Goal: Find contact information: Find contact information

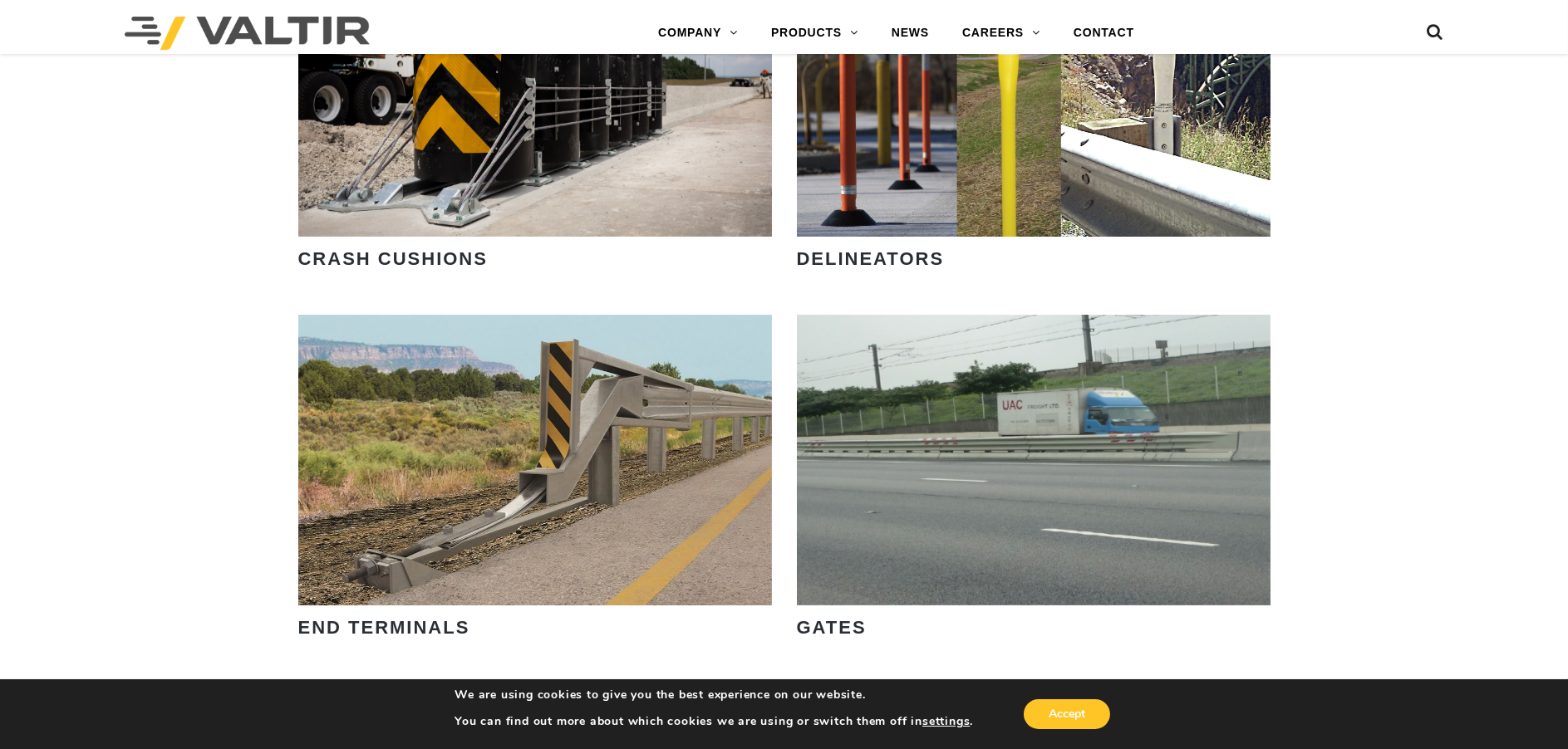
scroll to position [1800, 0]
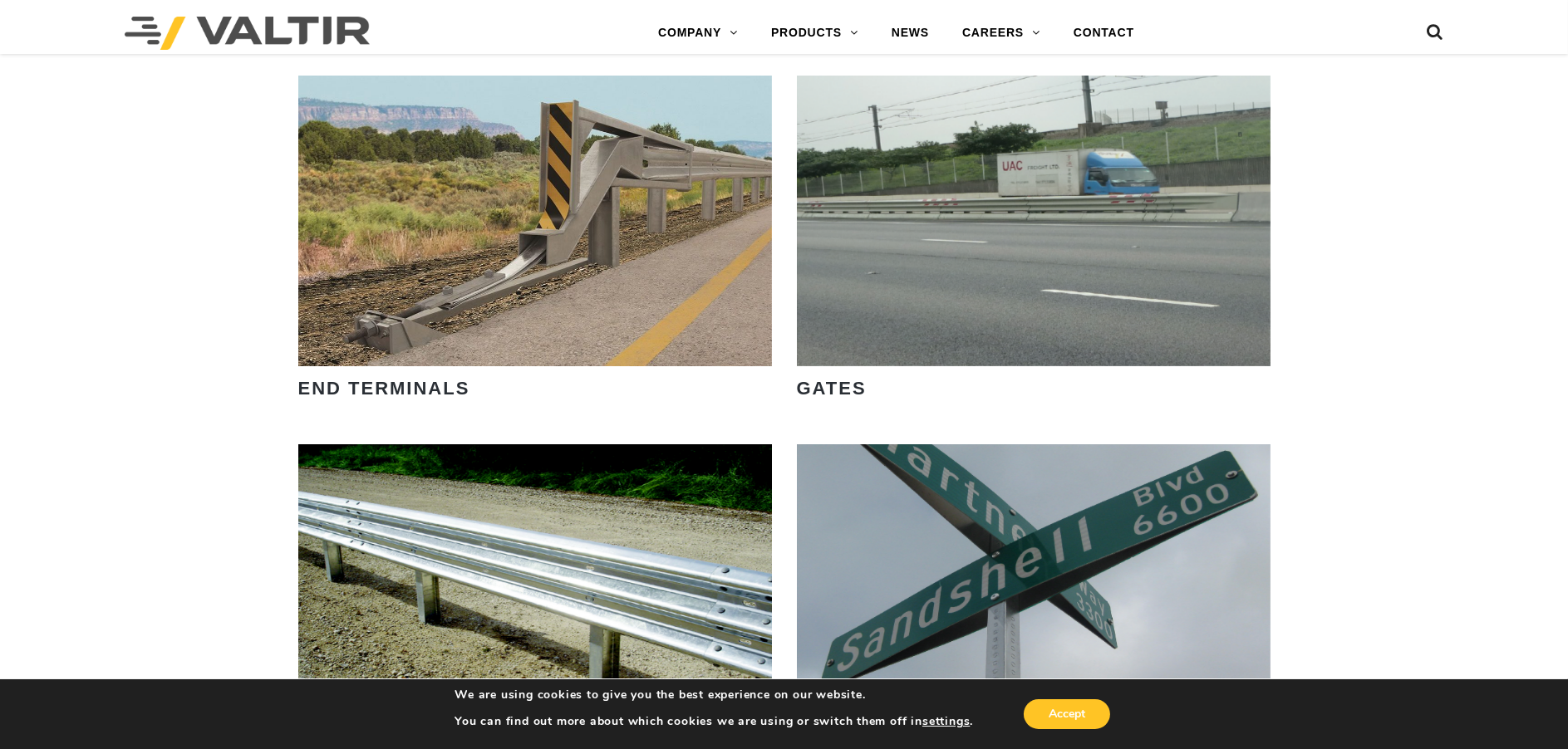
click at [1362, 549] on div "LEARN MORE OUR SMART SOLUTIONS ARE ALWAYS EVOLVING. VIEW PRODUCTS WE ARE HIRING…" at bounding box center [784, 115] width 1568 height 3648
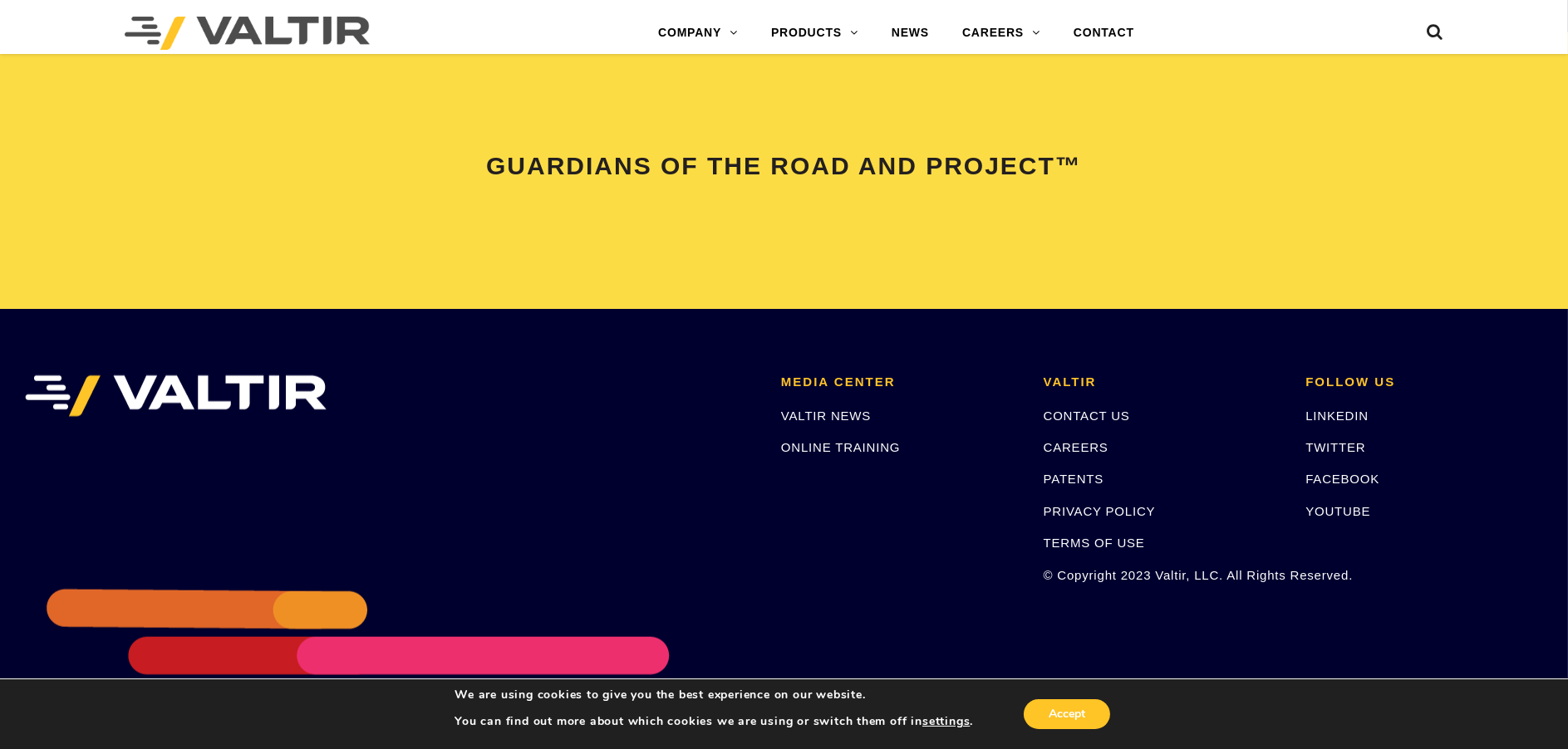
scroll to position [3489, 0]
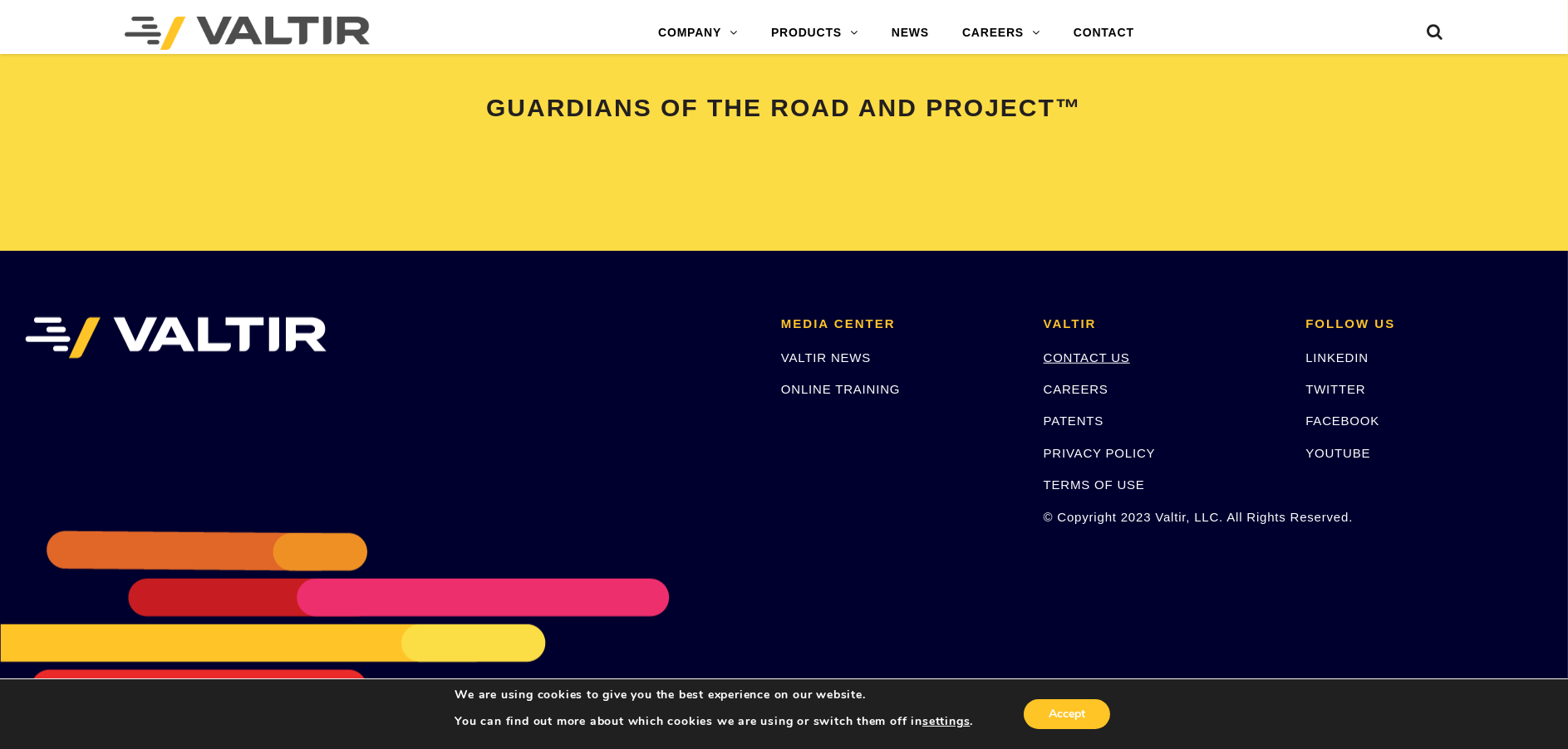
click at [1073, 352] on link "CONTACT US" at bounding box center [1087, 358] width 86 height 14
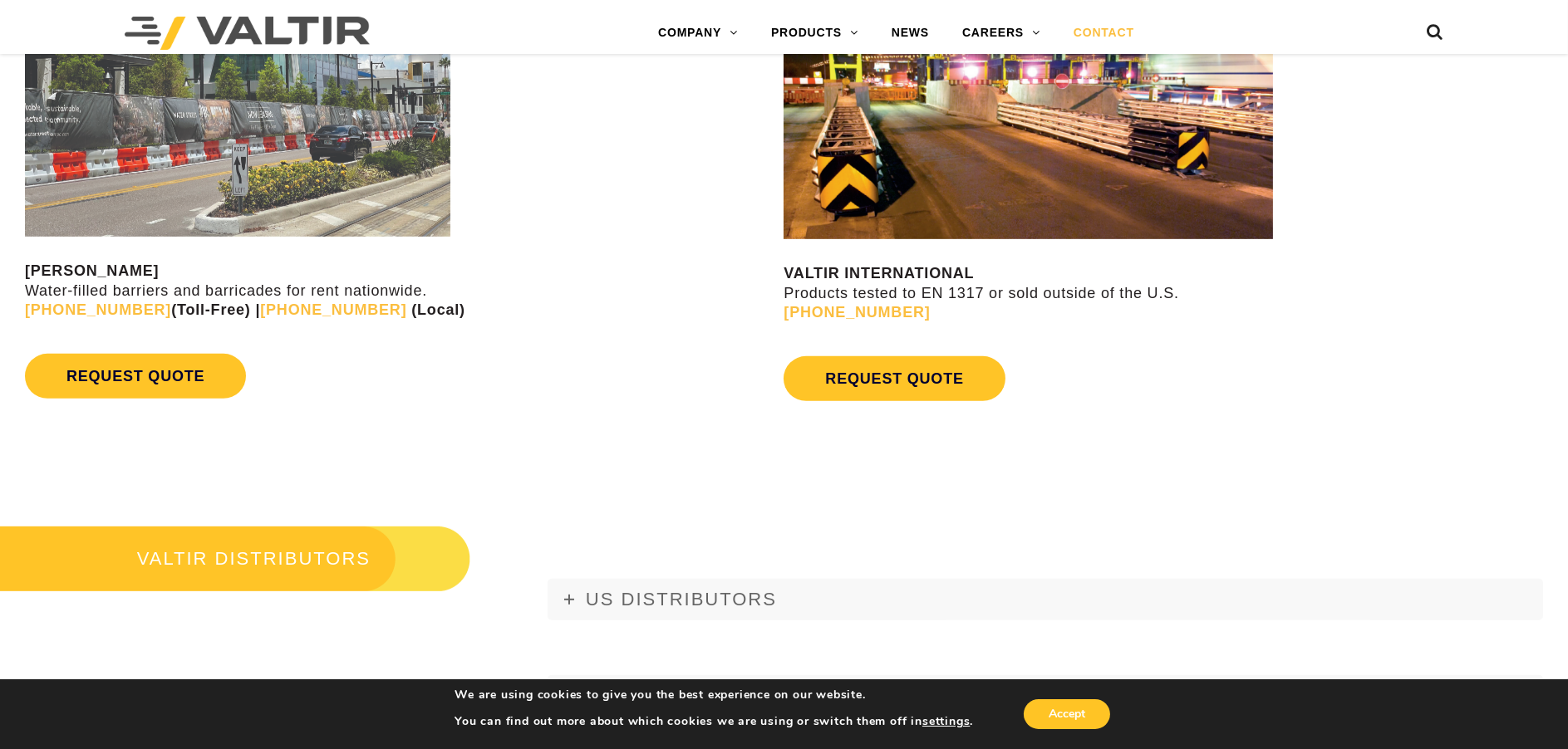
scroll to position [1938, 0]
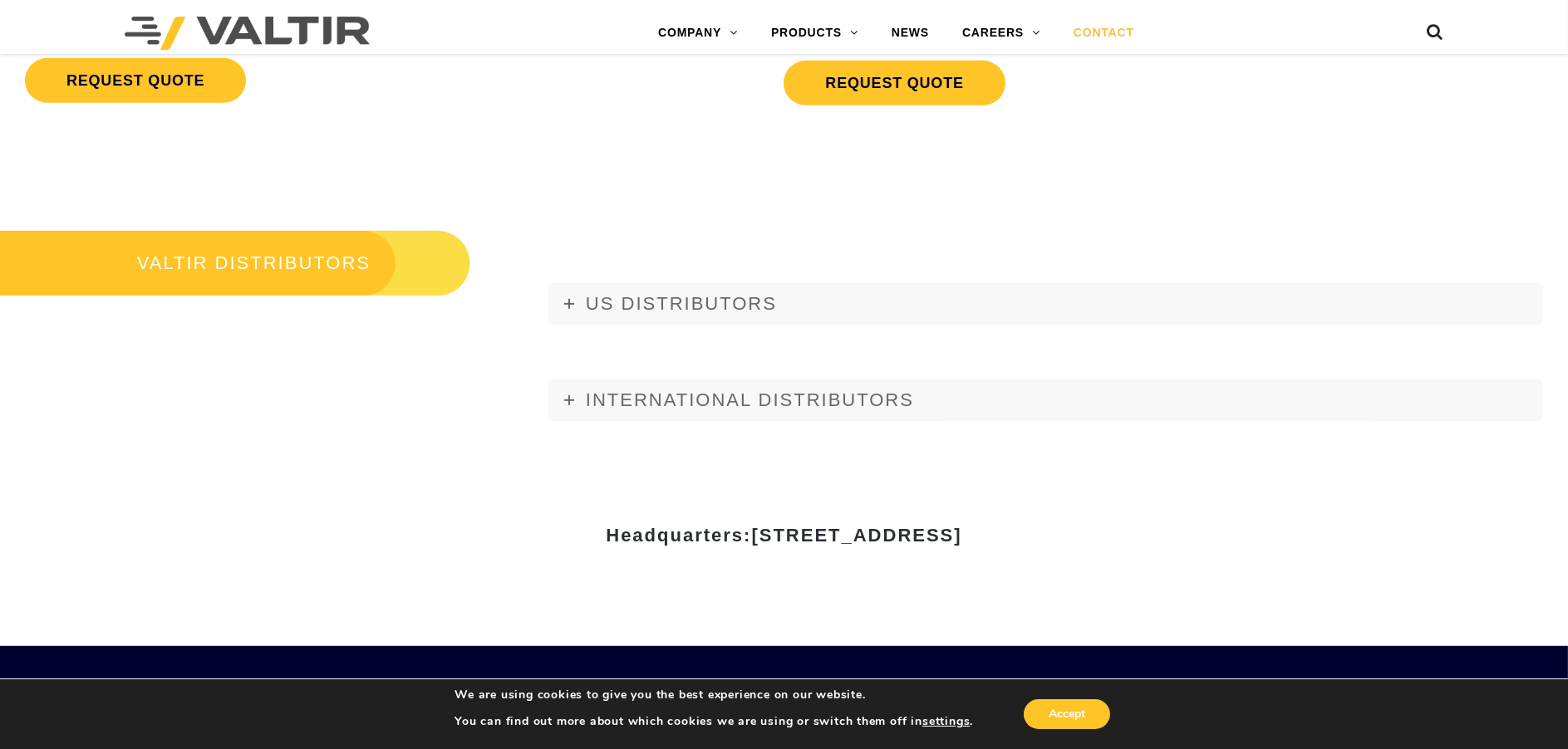
drag, startPoint x: 1179, startPoint y: 16, endPoint x: 1267, endPoint y: 59, distance: 97.9
click at [606, 534] on strong "Headquarters: [STREET_ADDRESS]" at bounding box center [783, 535] width 356 height 20
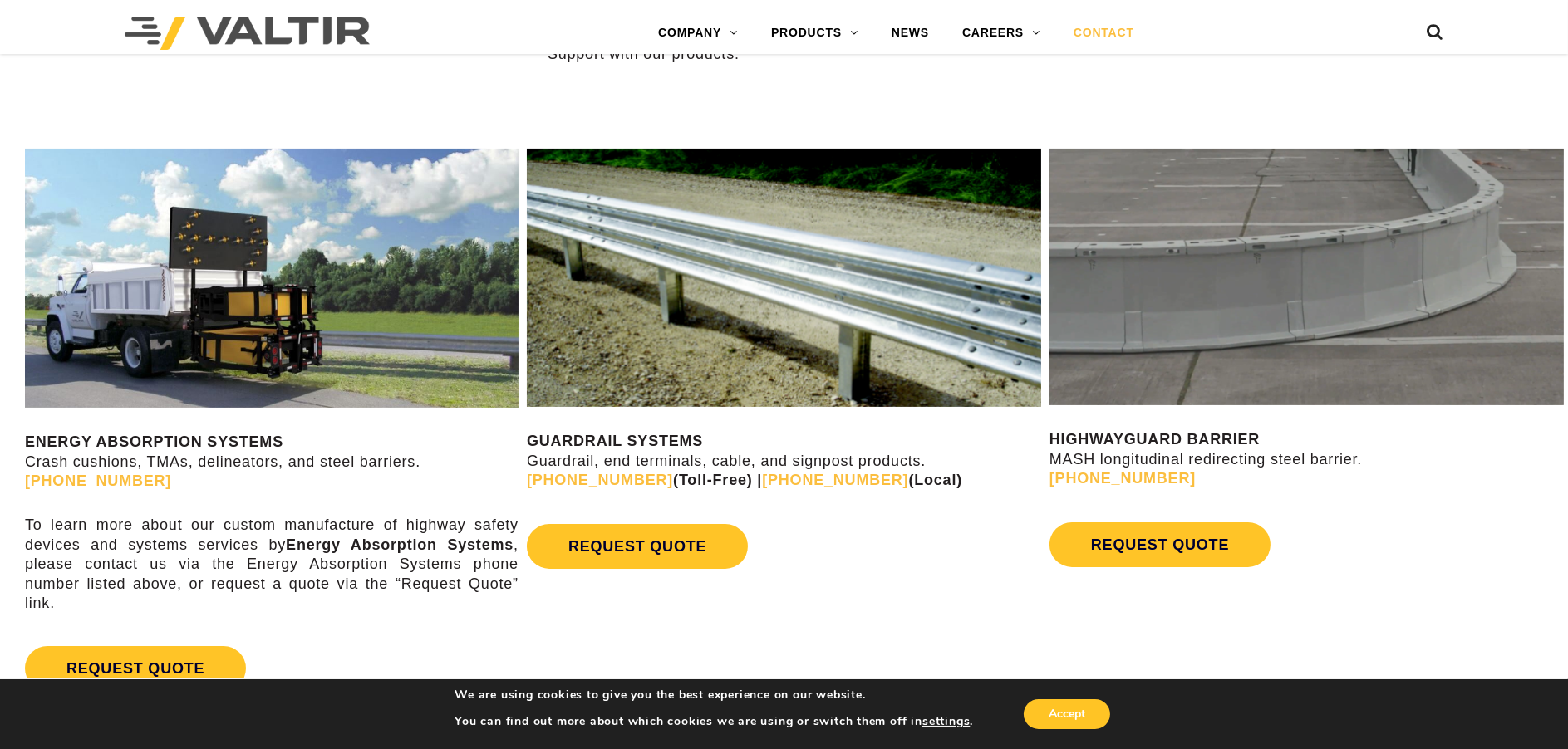
scroll to position [1108, 0]
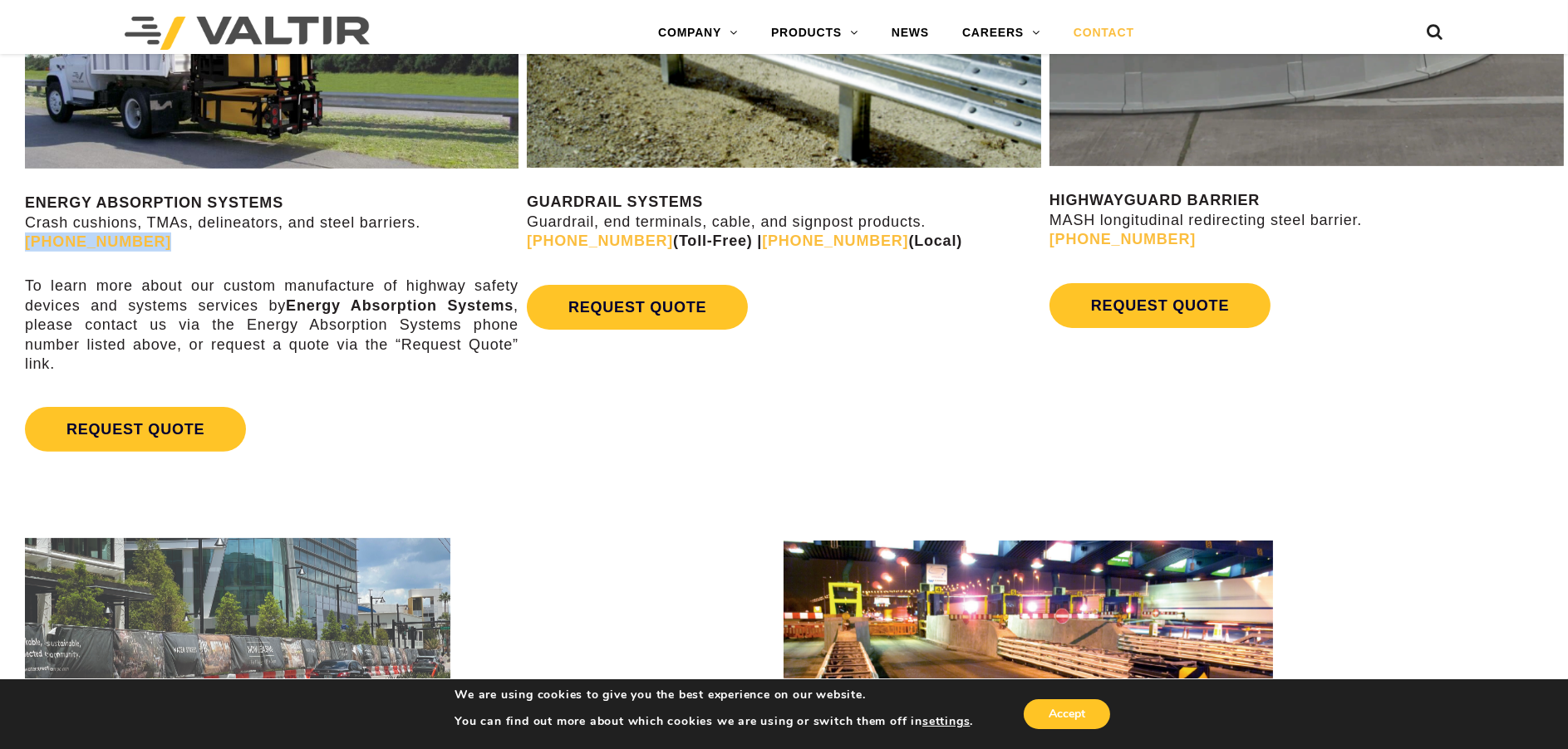
drag, startPoint x: 152, startPoint y: 244, endPoint x: 22, endPoint y: 246, distance: 130.0
click at [22, 246] on div "ENERGY ABSORPTION SYSTEMS Crash cushions, TMAs, delineators, and steel barriers…" at bounding box center [261, 190] width 523 height 591
copy link "[PHONE_NUMBER]"
click at [275, 433] on div "REQUEST QUOTE" at bounding box center [272, 429] width 494 height 61
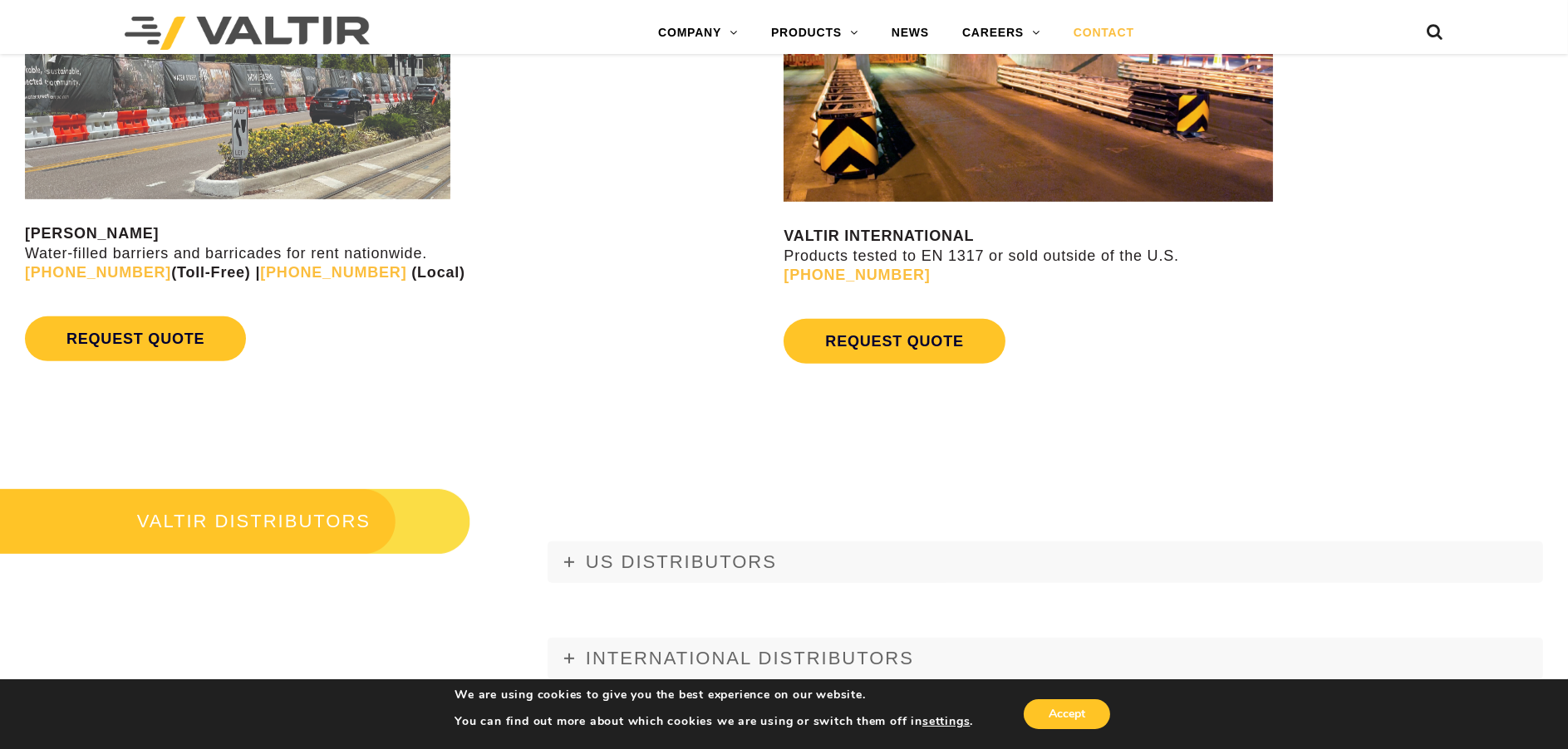
scroll to position [1938, 0]
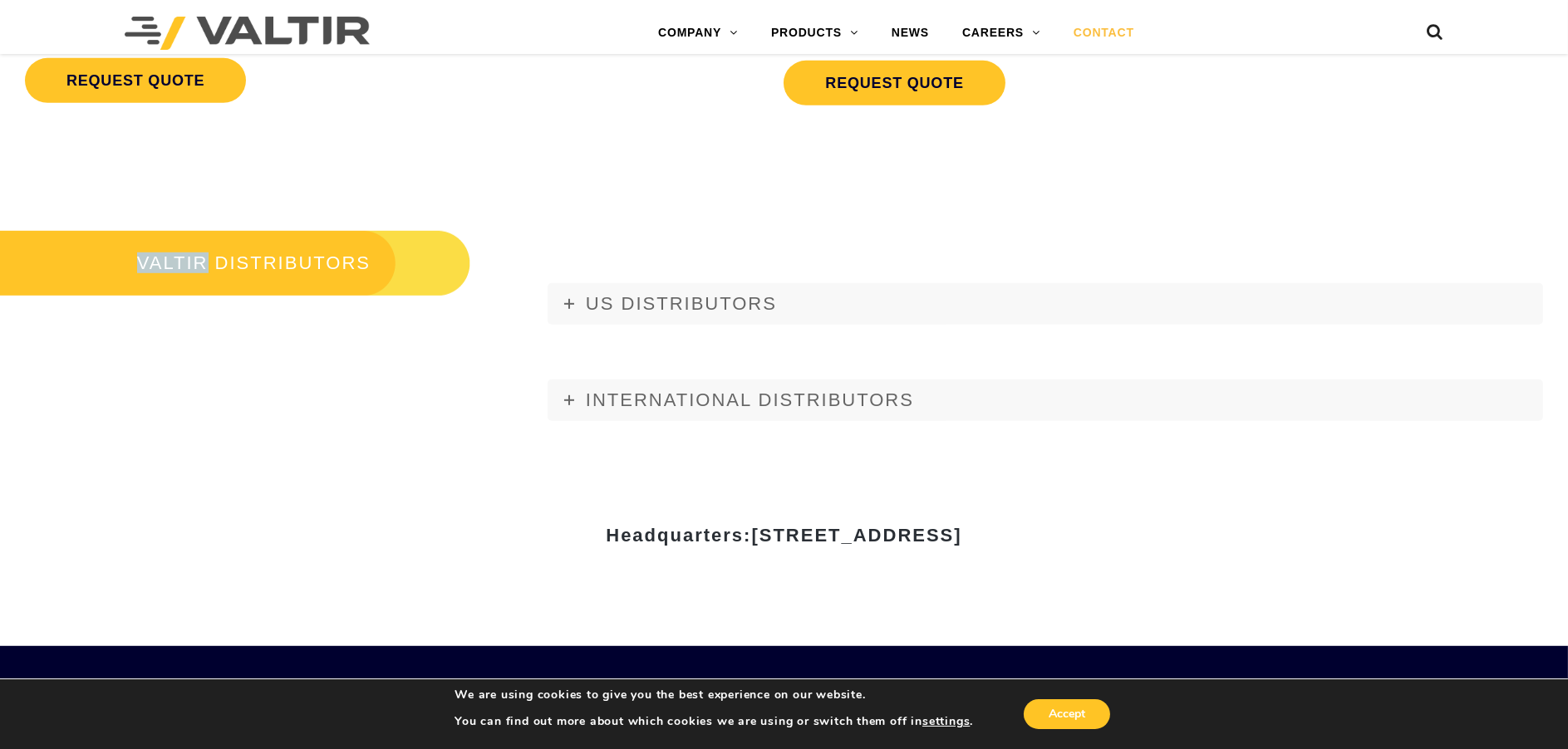
drag, startPoint x: 123, startPoint y: 264, endPoint x: 210, endPoint y: 278, distance: 88.1
click at [210, 278] on h3 "VALTIR DISTRIBUTORS" at bounding box center [235, 263] width 471 height 70
copy h3 "VALTIR"
